Goal: Task Accomplishment & Management: Manage account settings

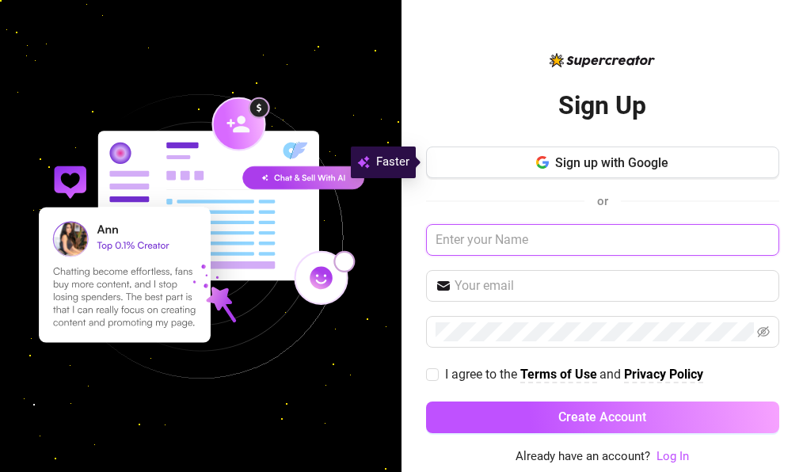
click at [509, 240] on input "text" at bounding box center [602, 240] width 353 height 32
click at [528, 237] on input "text" at bounding box center [602, 240] width 353 height 32
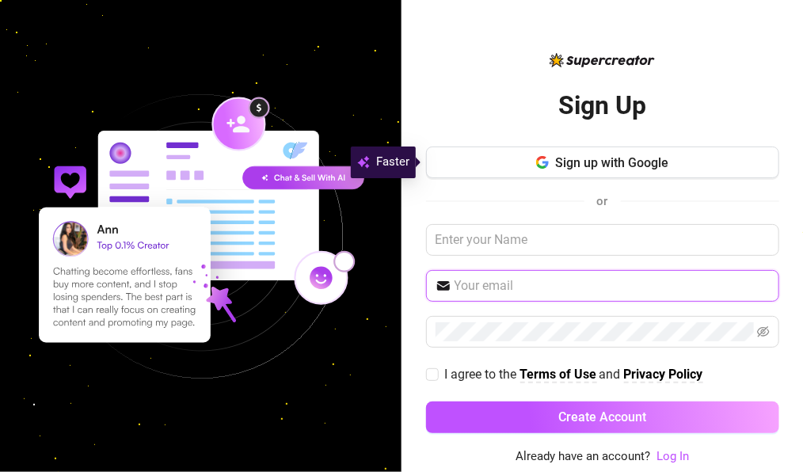
click at [524, 284] on input "text" at bounding box center [612, 285] width 315 height 19
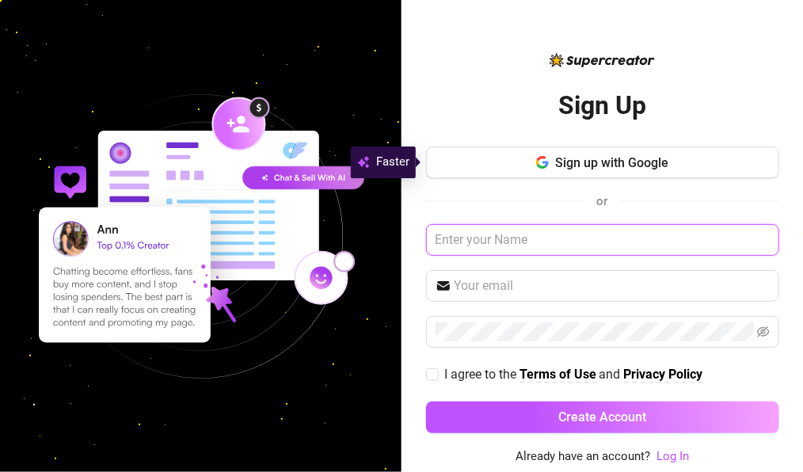
click at [496, 227] on input "text" at bounding box center [602, 240] width 353 height 32
click at [478, 235] on input "text" at bounding box center [602, 240] width 353 height 32
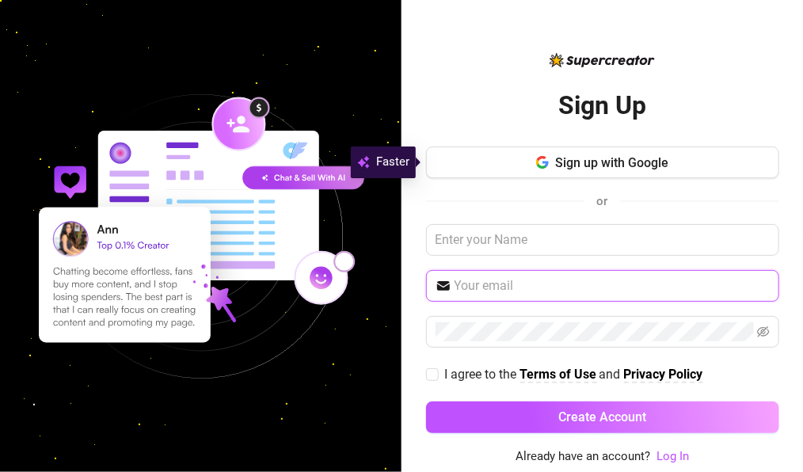
drag, startPoint x: 468, startPoint y: 280, endPoint x: 479, endPoint y: 284, distance: 11.0
click at [468, 280] on input "text" at bounding box center [612, 285] width 315 height 19
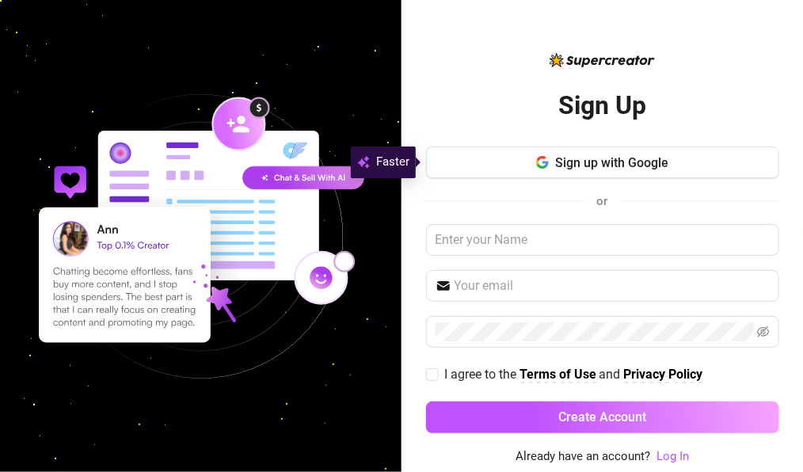
click at [462, 82] on div "Sign Up Sign up with Google or I agree to the Terms of Use and Privacy Policy C…" at bounding box center [602, 257] width 353 height 379
click at [675, 451] on link "Log In" at bounding box center [673, 456] width 32 height 14
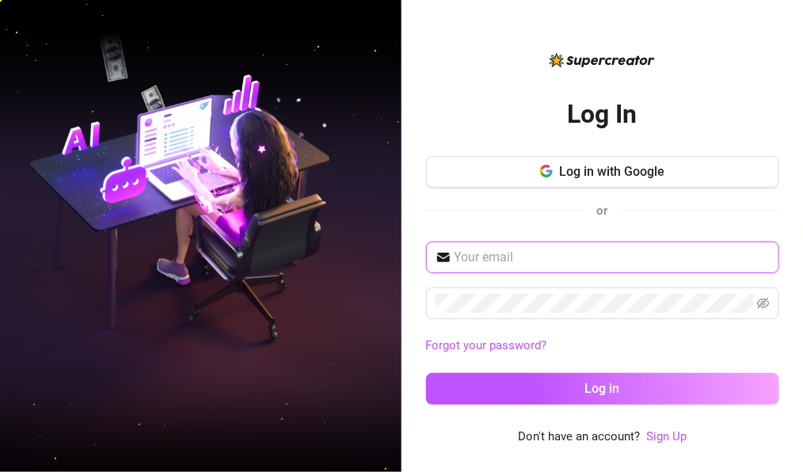
click at [504, 263] on input "text" at bounding box center [612, 257] width 315 height 19
paste input "[EMAIL_ADDRESS][DOMAIN_NAME]"
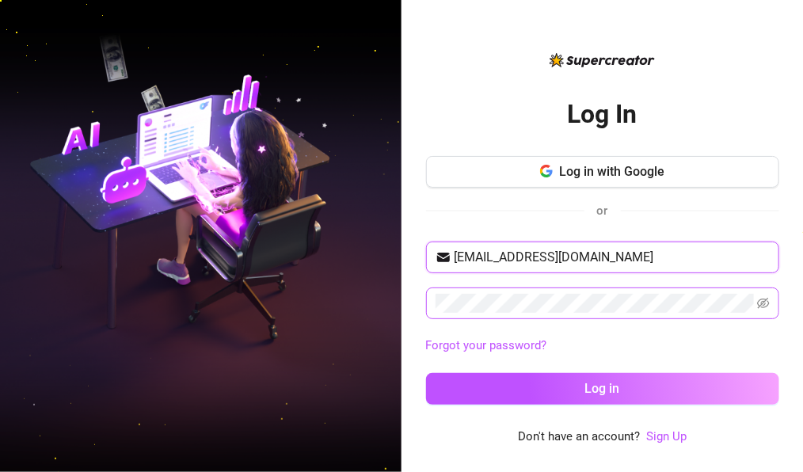
type input "[EMAIL_ADDRESS][DOMAIN_NAME]"
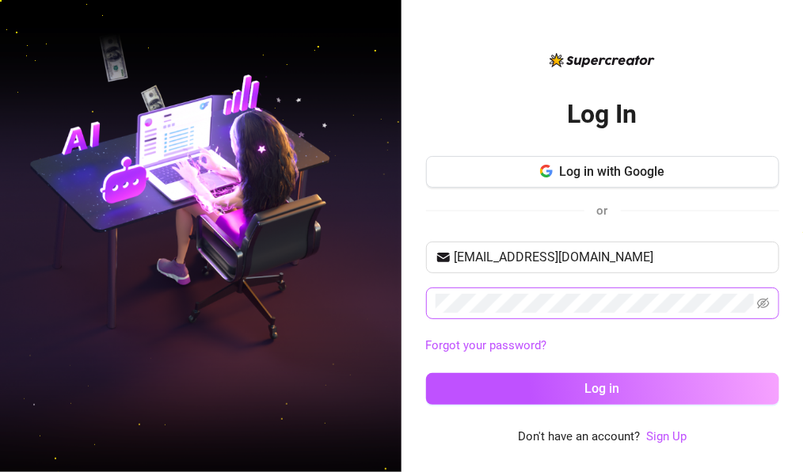
click at [530, 289] on span at bounding box center [602, 304] width 353 height 32
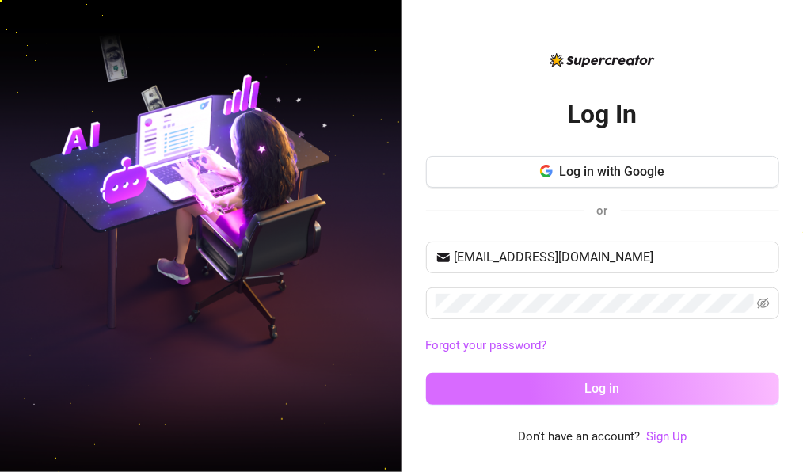
click at [557, 389] on button "Log in" at bounding box center [602, 389] width 353 height 32
